Goal: Find specific page/section: Find specific page/section

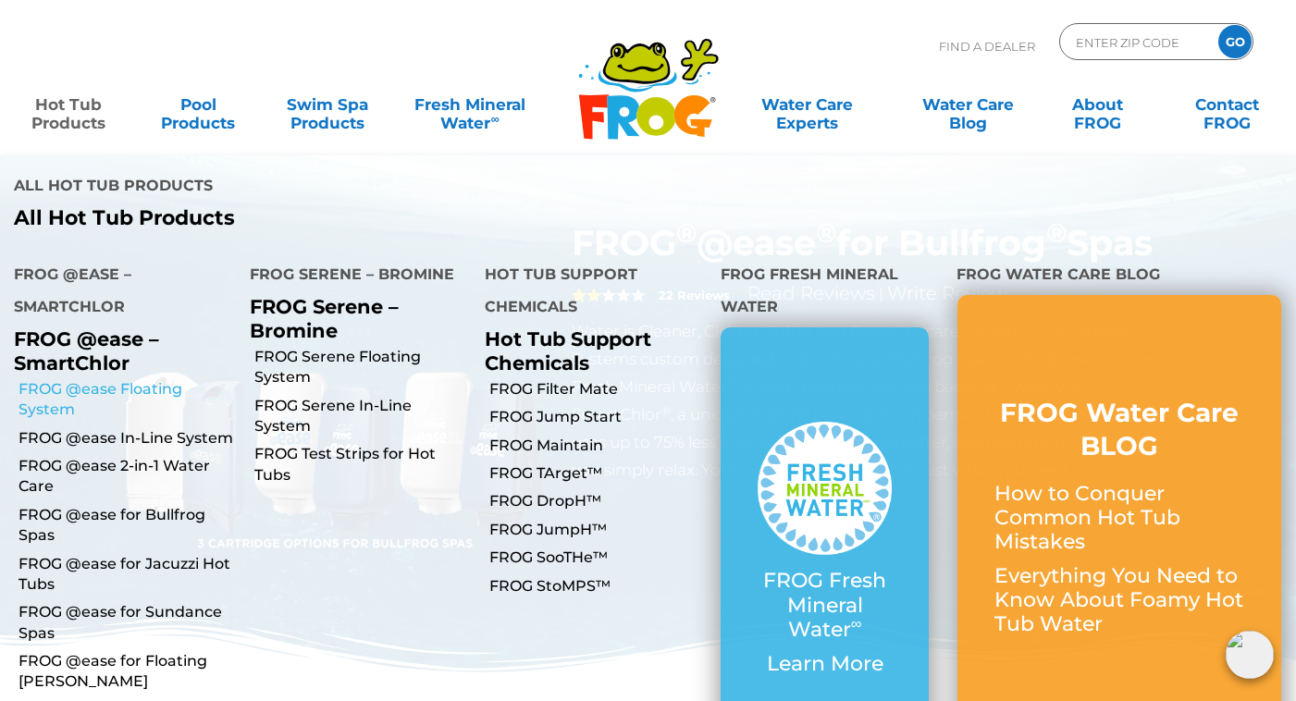
click at [90, 379] on link "FROG @ease Floating System" at bounding box center [126, 400] width 217 height 42
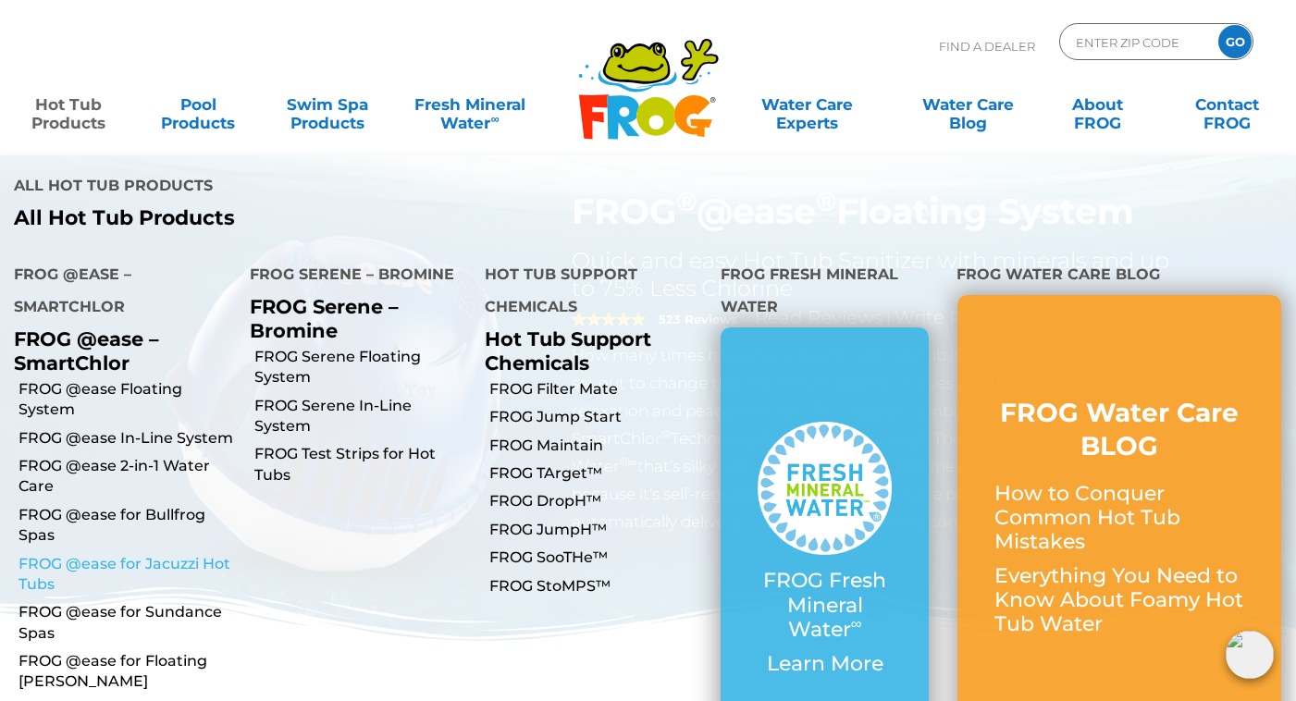
scroll to position [37, 0]
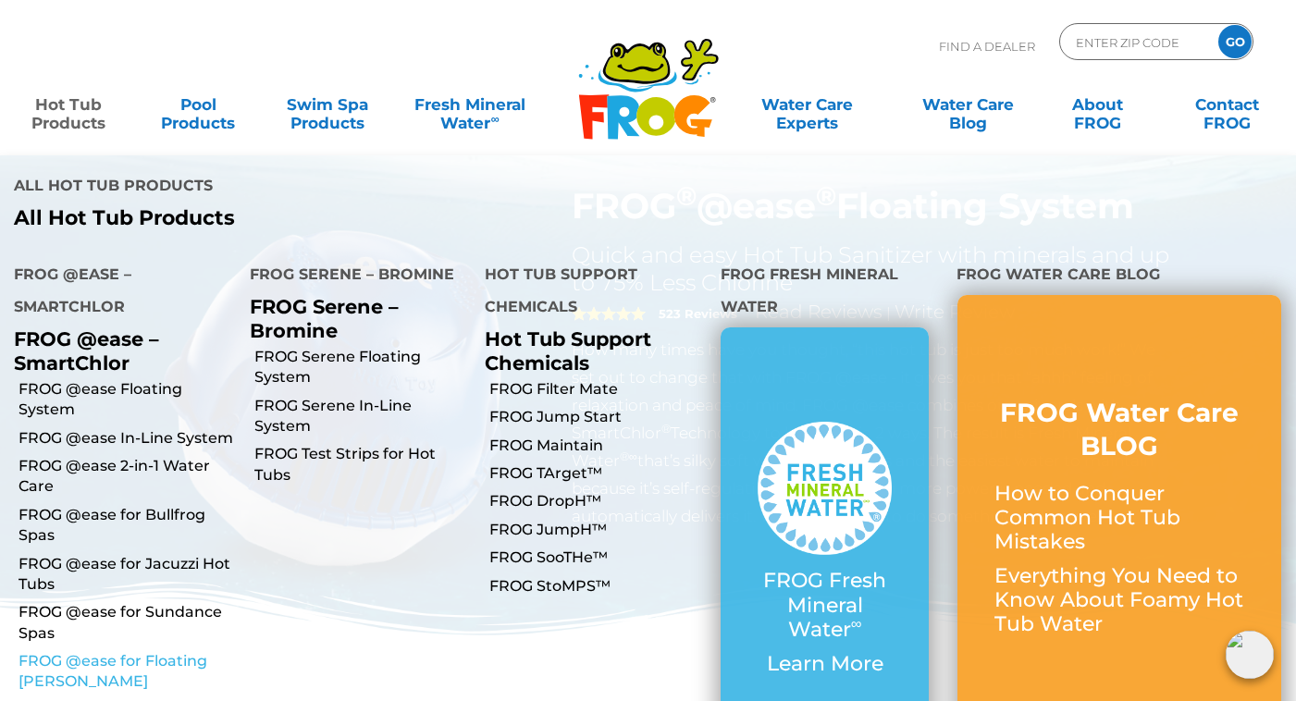
click at [111, 651] on link "FROG @ease for Floating [PERSON_NAME]" at bounding box center [126, 672] width 217 height 42
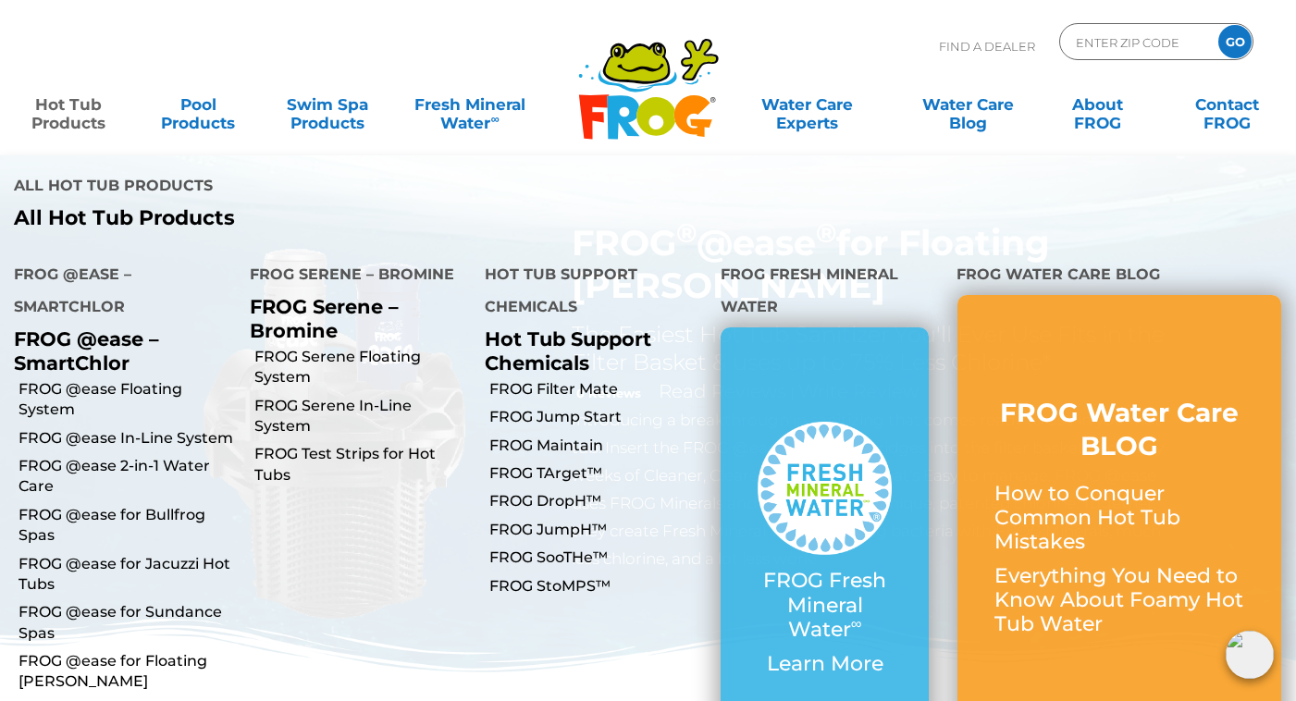
click at [55, 106] on link "Hot Tub Products" at bounding box center [68, 104] width 101 height 37
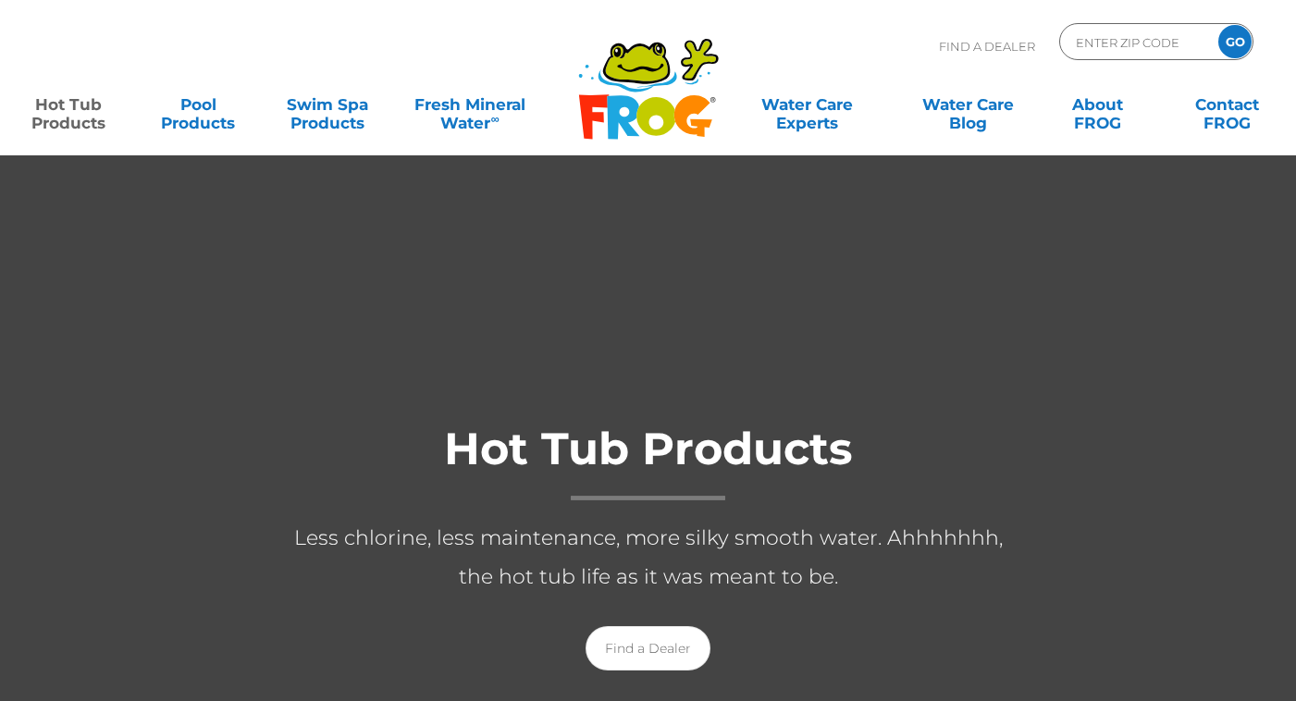
scroll to position [44, 0]
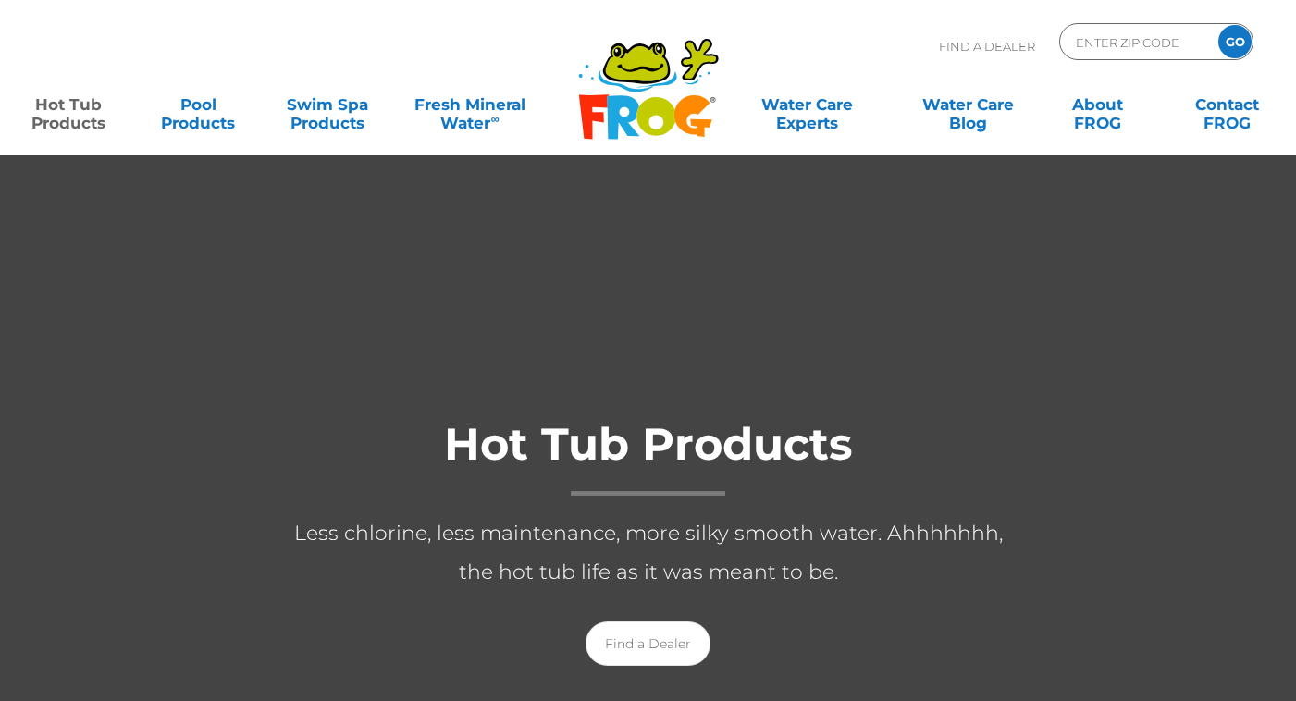
click at [55, 104] on link "Hot Tub Products" at bounding box center [68, 104] width 101 height 37
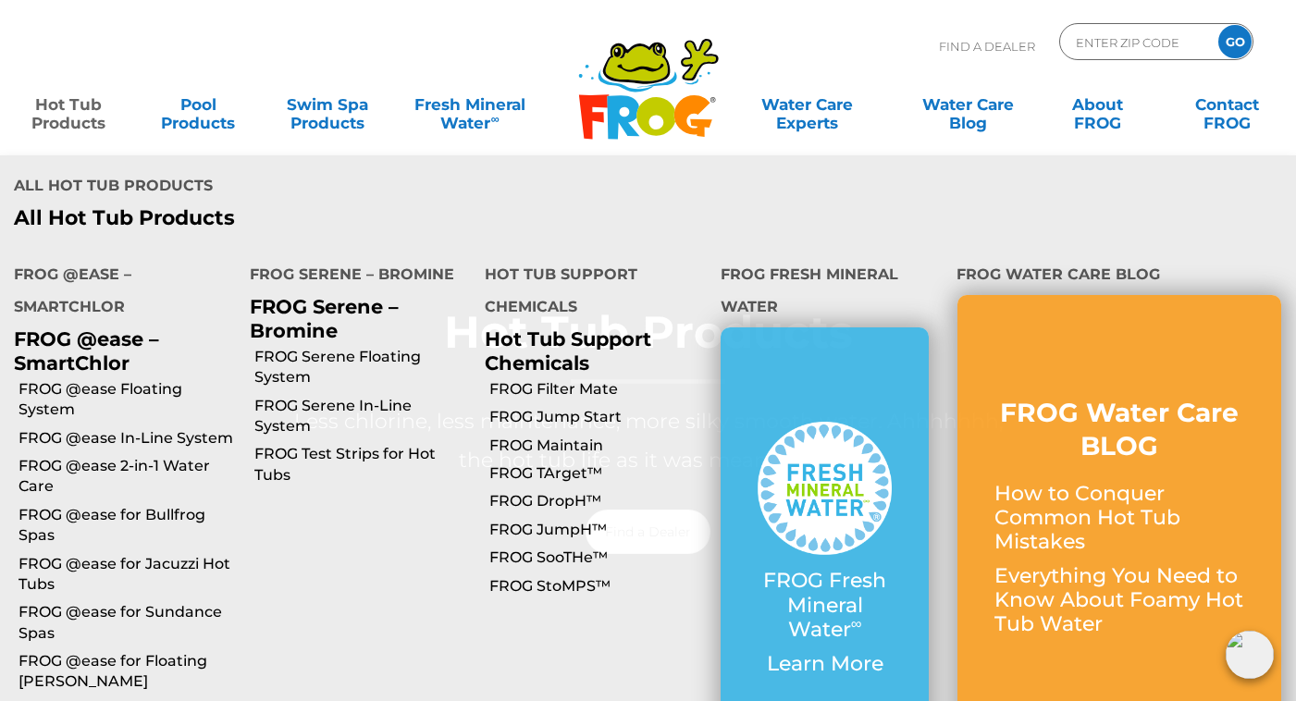
scroll to position [163, 0]
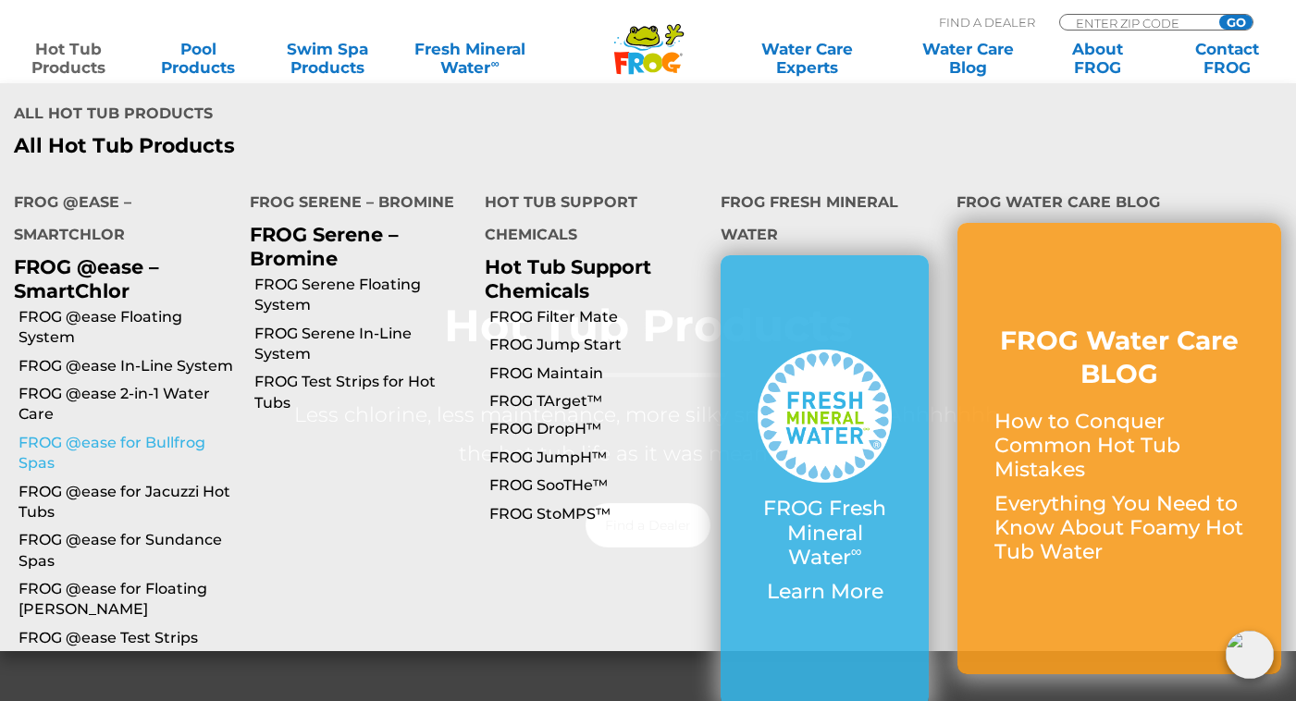
click at [85, 433] on link "FROG @ease for Bullfrog Spas" at bounding box center [126, 454] width 217 height 42
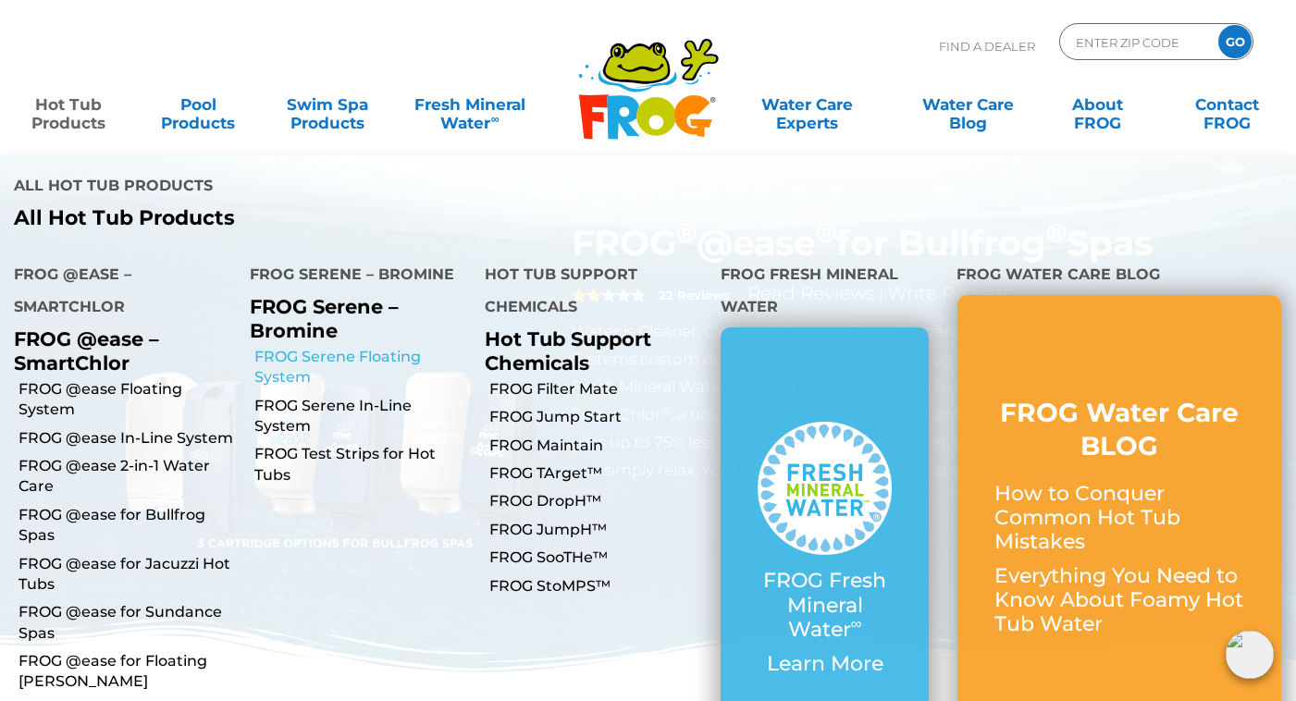
click at [320, 347] on link "FROG Serene Floating System" at bounding box center [362, 368] width 217 height 42
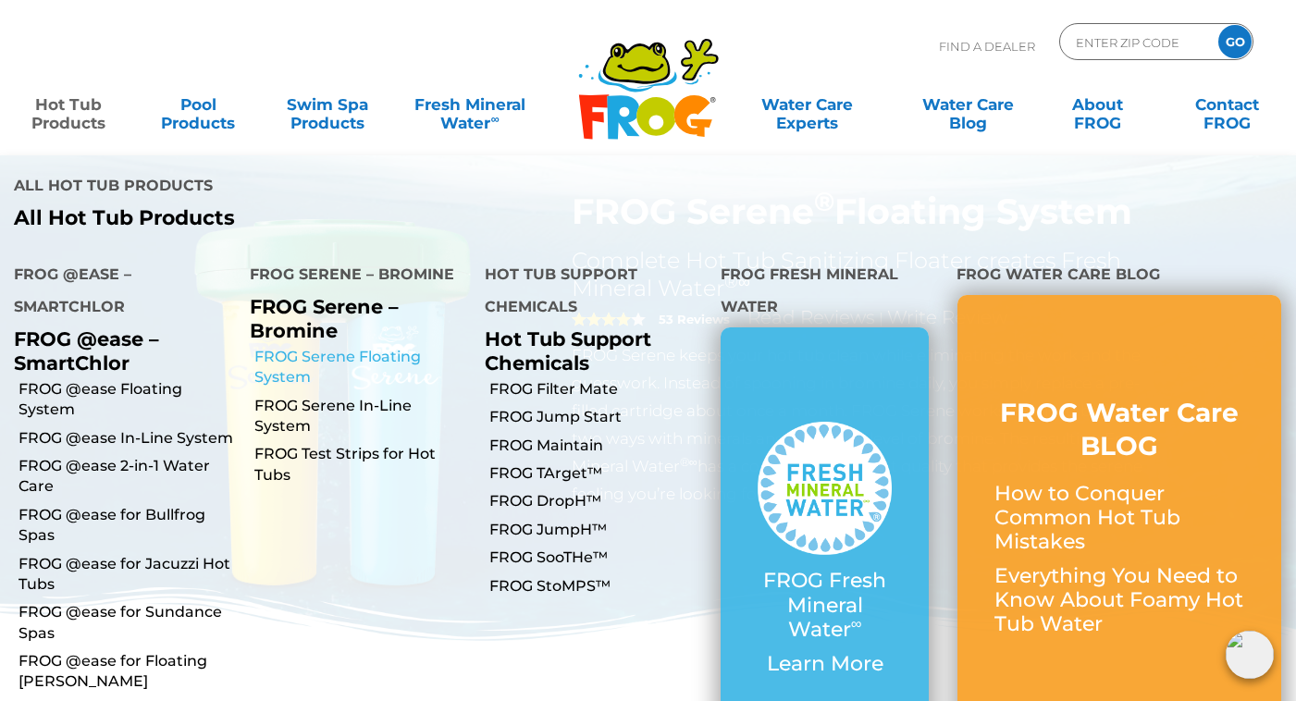
scroll to position [38, 0]
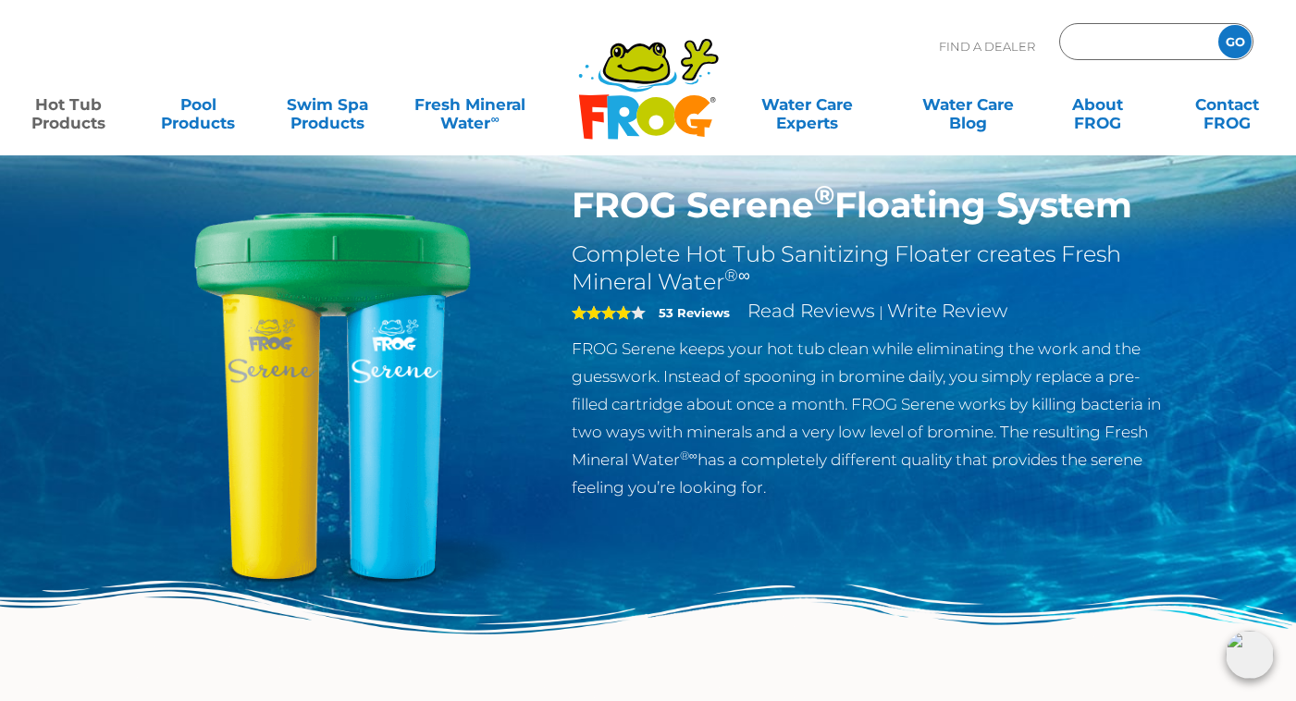
click at [1090, 43] on input "Zip Code Form" at bounding box center [1136, 42] width 125 height 27
type input "05738"
click at [1234, 42] on input "GO" at bounding box center [1234, 41] width 33 height 33
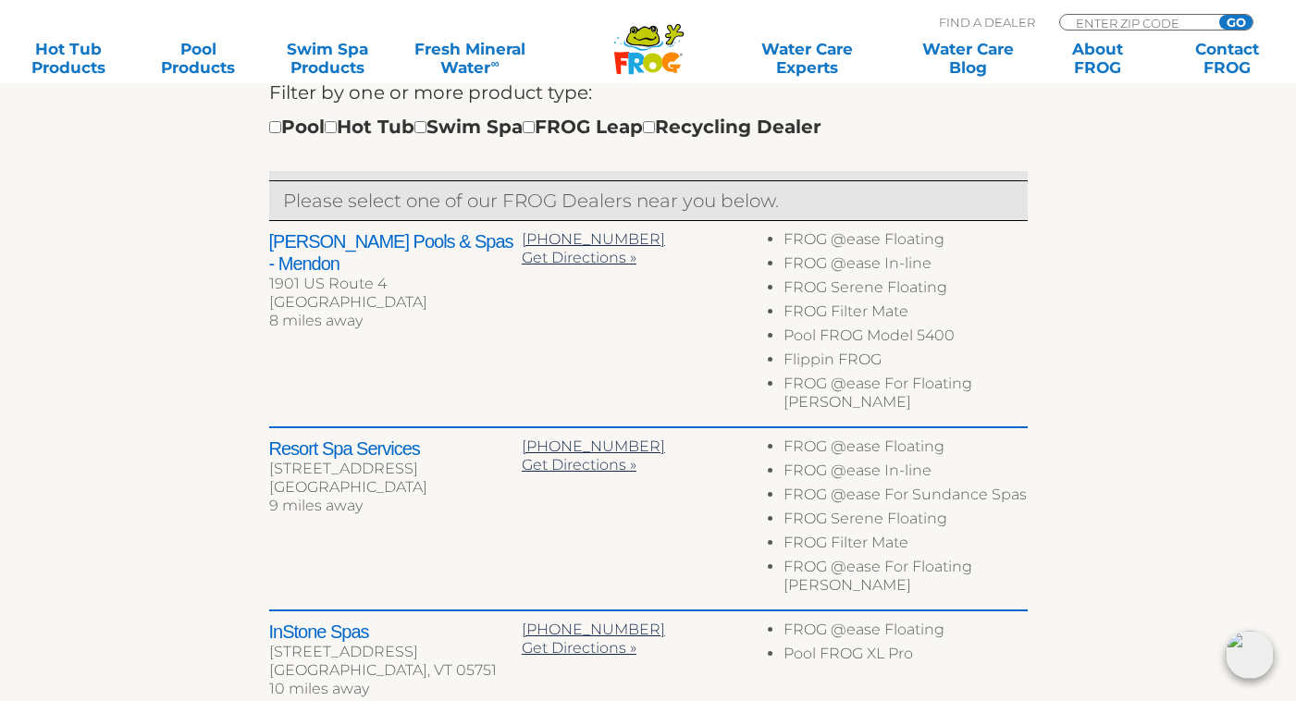
scroll to position [659, 0]
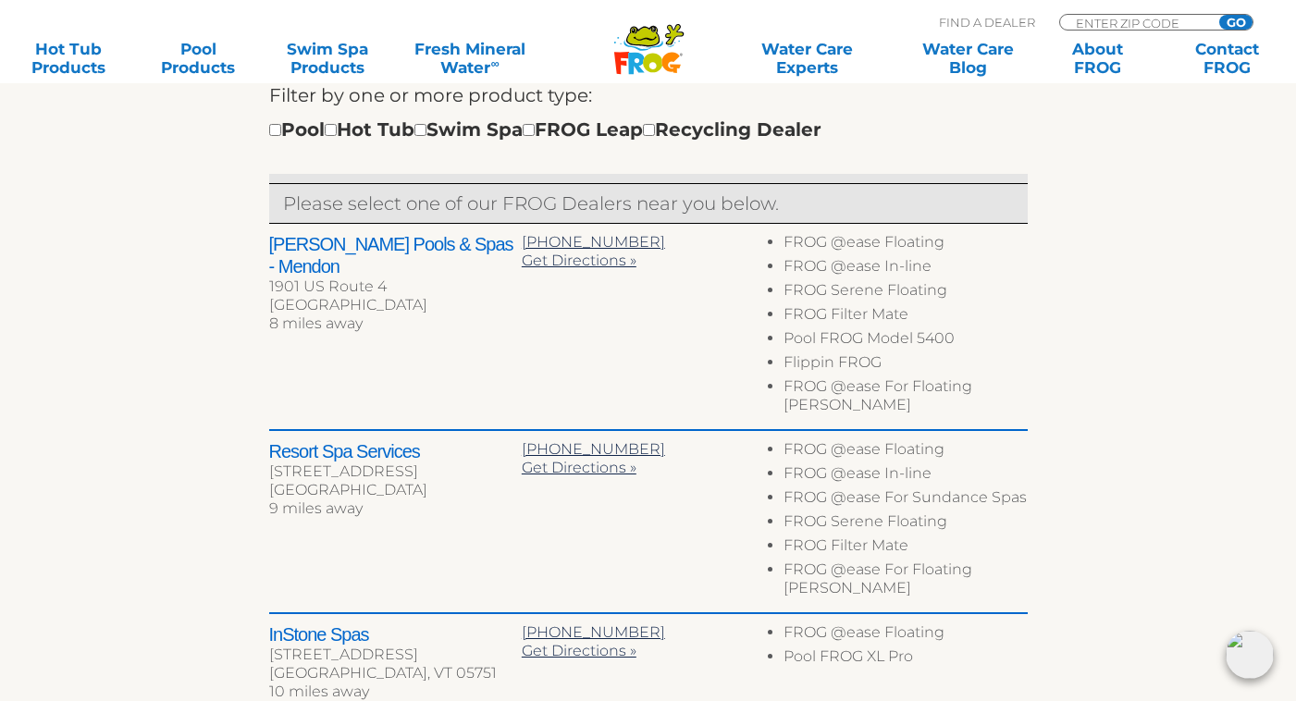
click at [475, 506] on div "Resort Spa Services 256 N Main St Ste 1 Rutland, VT 05701 9 miles away 802-786-…" at bounding box center [648, 522] width 758 height 183
click at [497, 517] on div "Resort Spa Services 256 N Main St Ste 1 Rutland, VT 05701 9 miles away 802-786-…" at bounding box center [648, 522] width 758 height 183
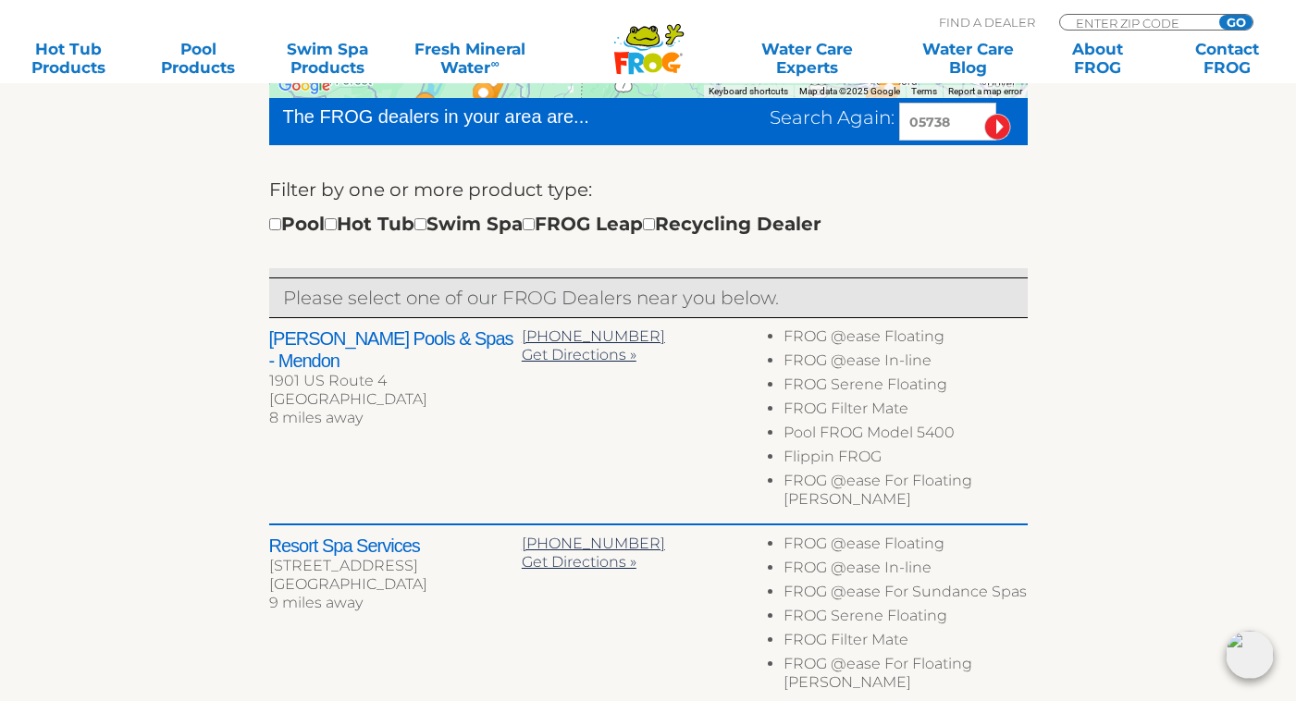
scroll to position [572, 0]
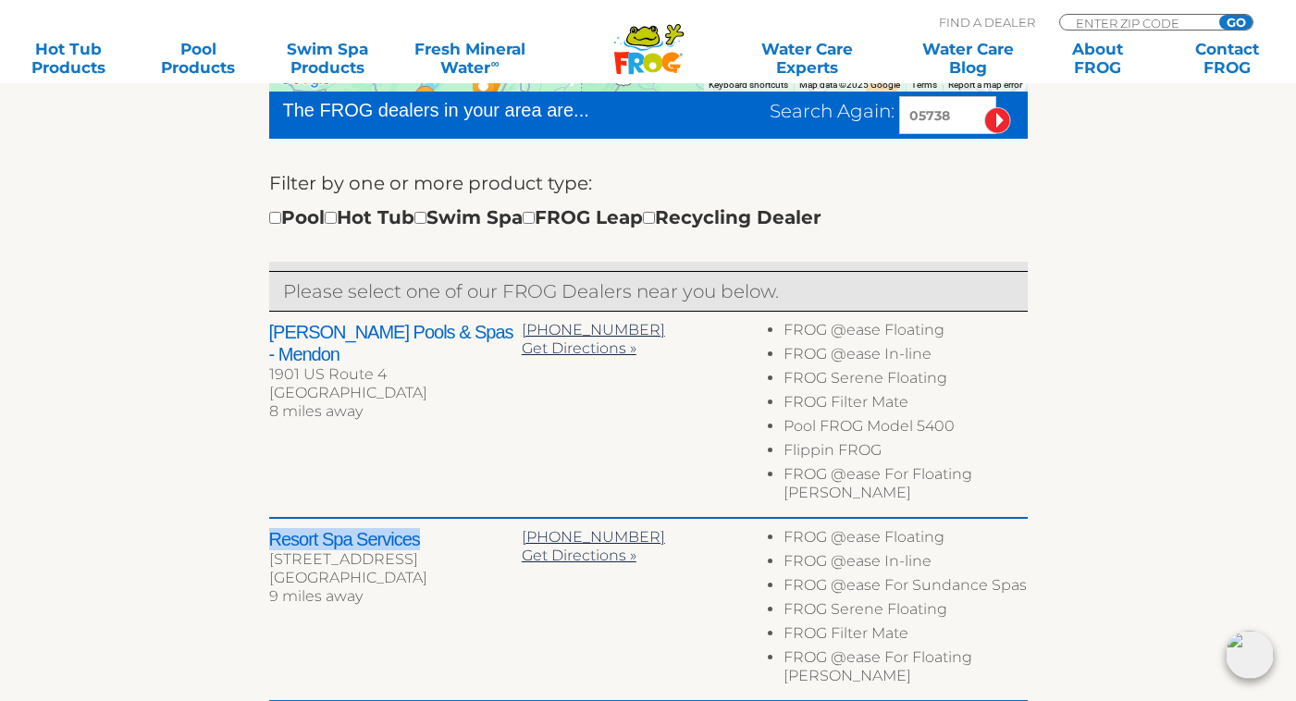
drag, startPoint x: 424, startPoint y: 520, endPoint x: 266, endPoint y: 526, distance: 157.4
click at [266, 526] on div "← Move left → Move right ↑ Move up ↓ Move down + Zoom in - Zoom out Home Jump l…" at bounding box center [649, 567] width 1138 height 1368
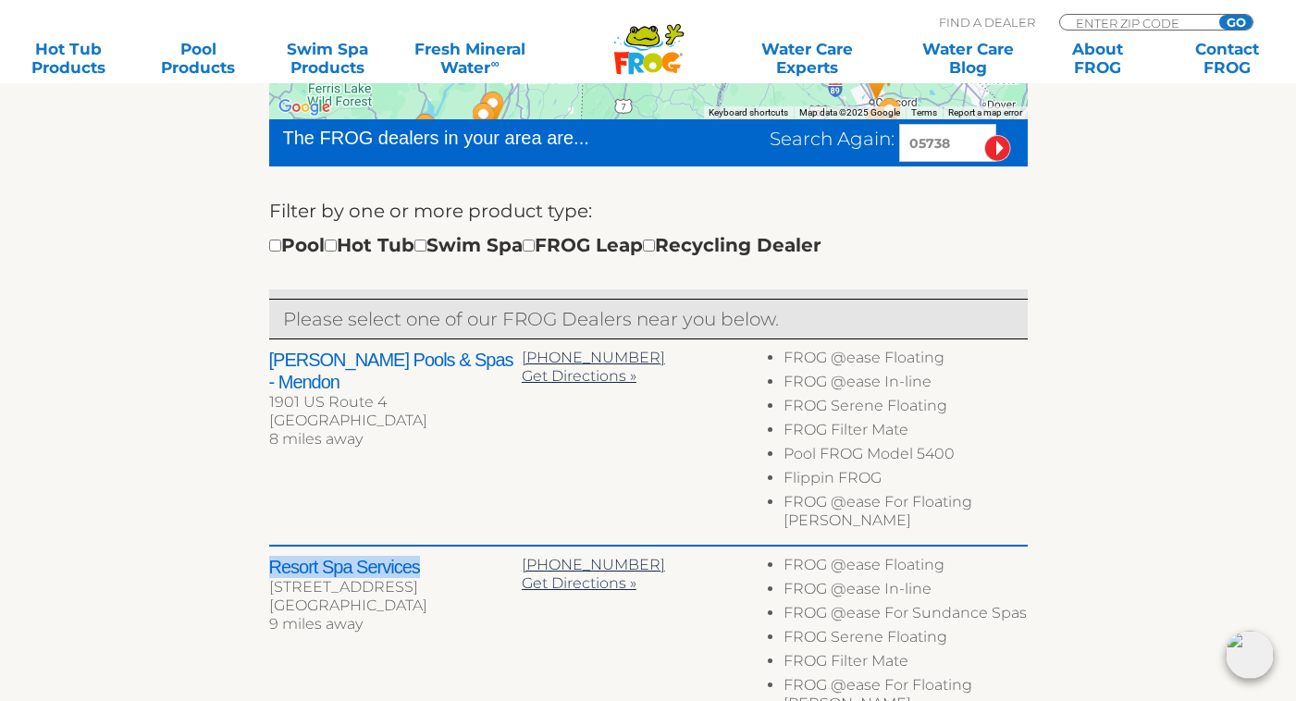
scroll to position [547, 0]
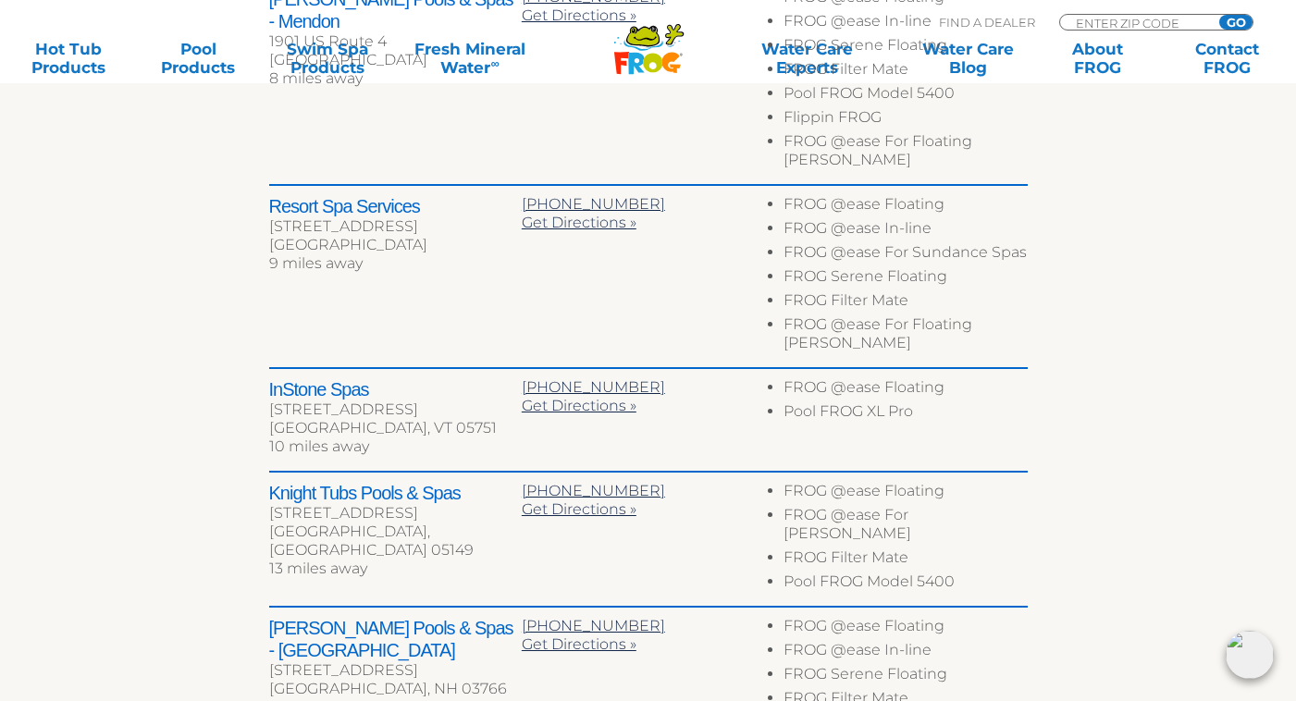
scroll to position [906, 0]
